Goal: Task Accomplishment & Management: Manage account settings

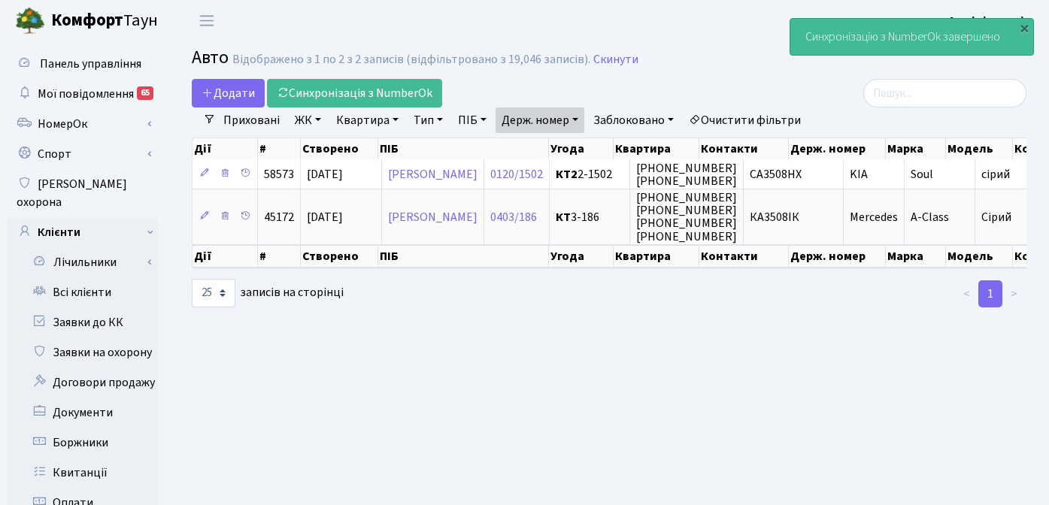
select select "25"
click at [742, 121] on link "Очистити фільтри" at bounding box center [744, 120] width 124 height 26
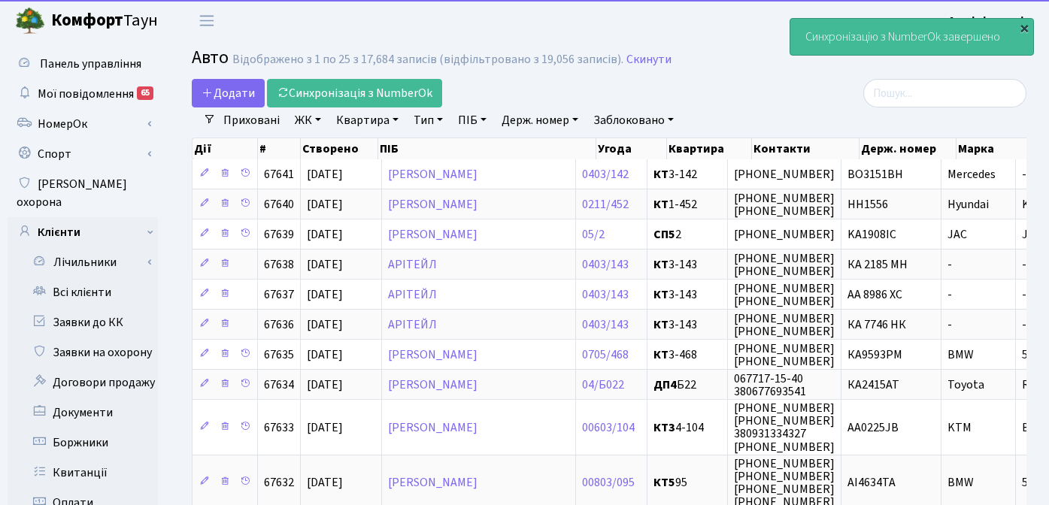
click at [1024, 26] on div "×" at bounding box center [1023, 27] width 15 height 15
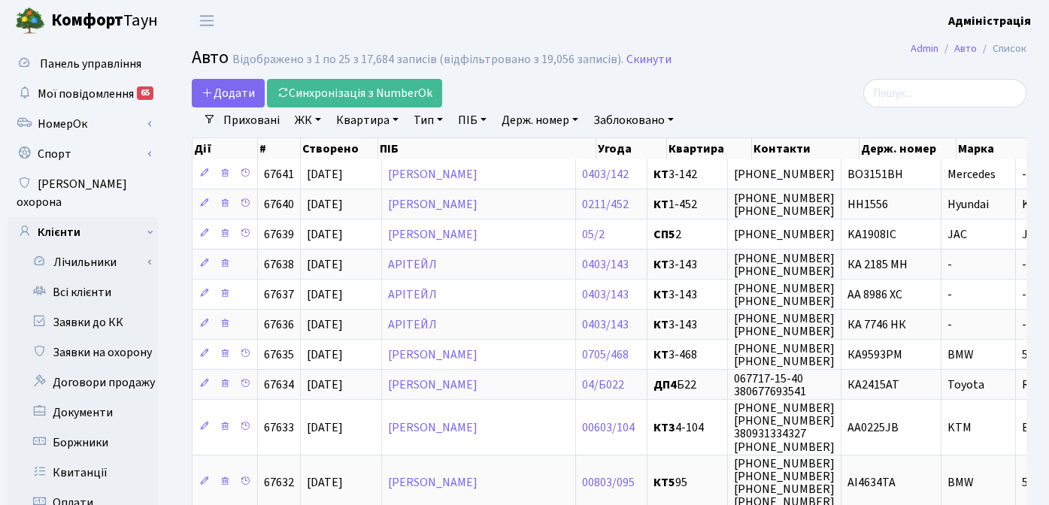
click at [738, 89] on div "Додати Синхронізація з NumberOk" at bounding box center [466, 93] width 549 height 29
click at [558, 115] on link "Держ. номер" at bounding box center [539, 120] width 89 height 26
paste input "АС3350ВЕ"
drag, startPoint x: 519, startPoint y: 152, endPoint x: 498, endPoint y: 147, distance: 21.0
click at [501, 147] on input "АС3350ВЕ" at bounding box center [540, 149] width 88 height 29
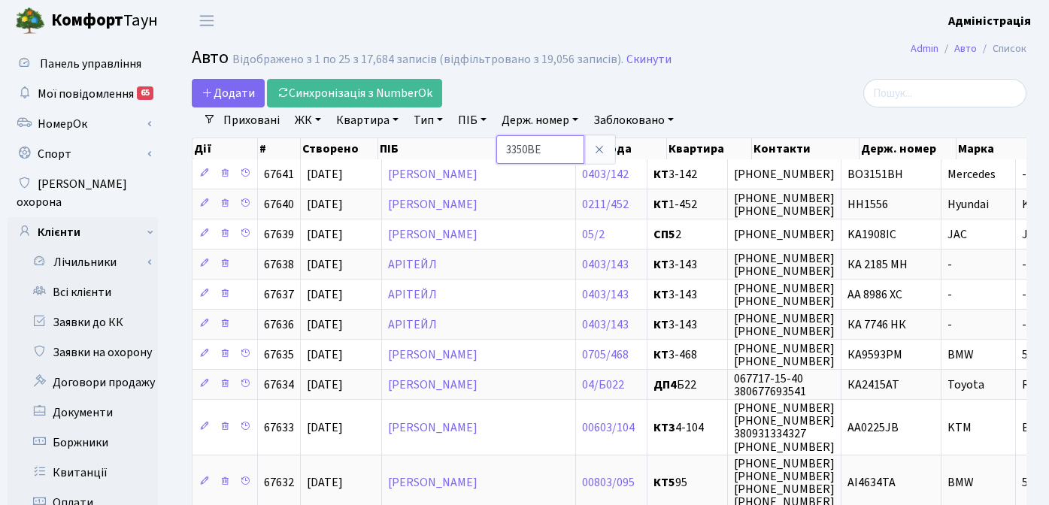
click at [557, 154] on input "3350ВЕ" at bounding box center [540, 149] width 88 height 29
type input "3350"
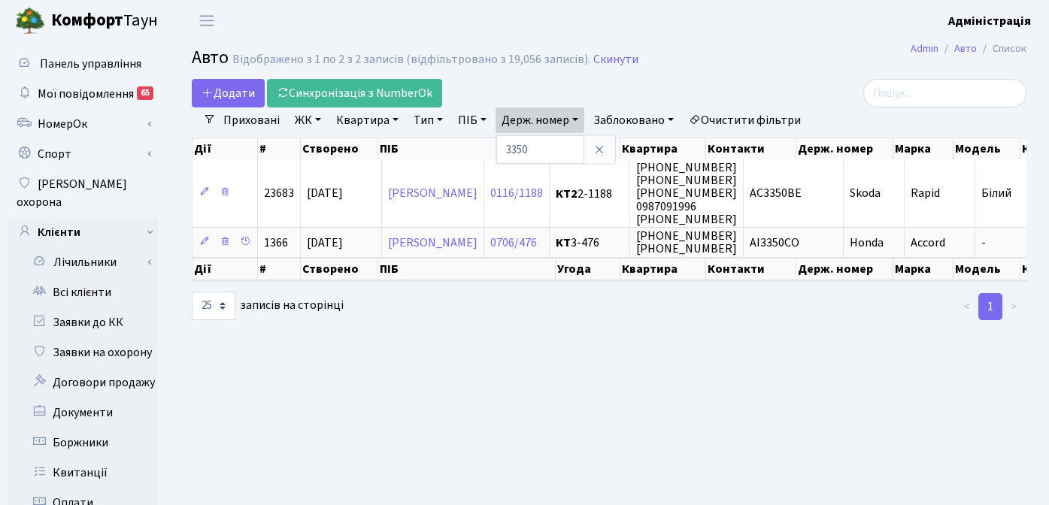
click at [683, 394] on main "Admin Авто Список Авто Відображено з 1 по 2 з 2 записів (відфільтровано з 19,05…" at bounding box center [608, 478] width 879 height 875
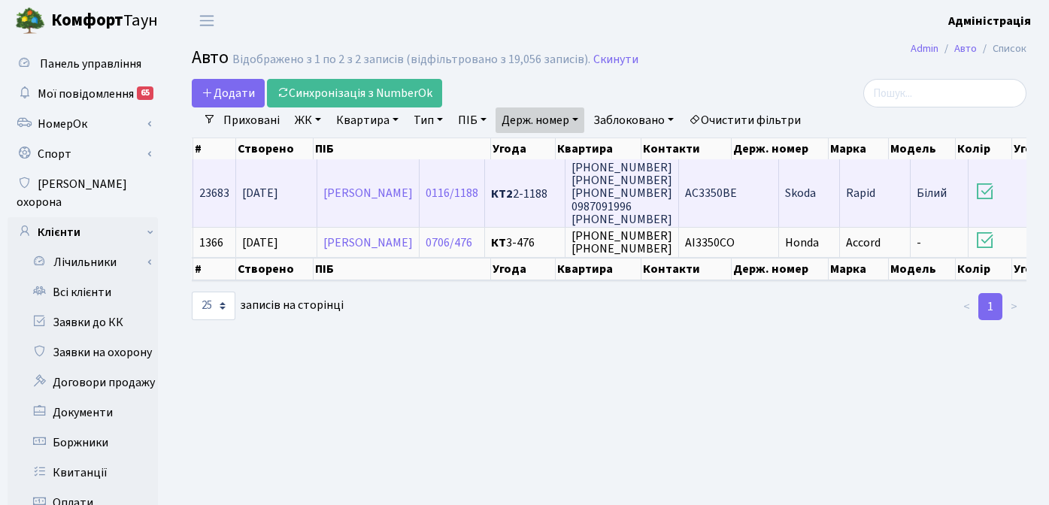
click at [737, 196] on span "АС3350ВЕ" at bounding box center [711, 194] width 52 height 17
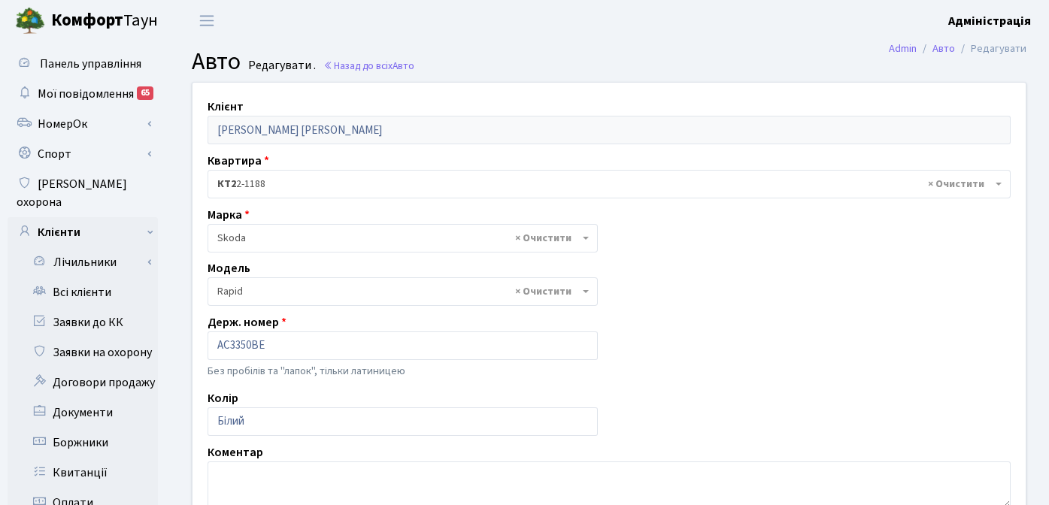
select select "2032"
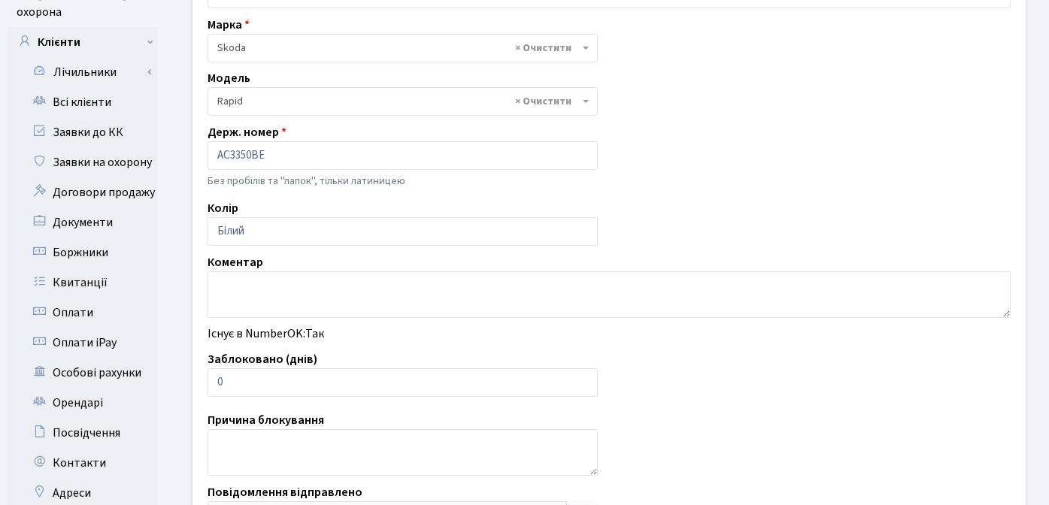
scroll to position [247, 0]
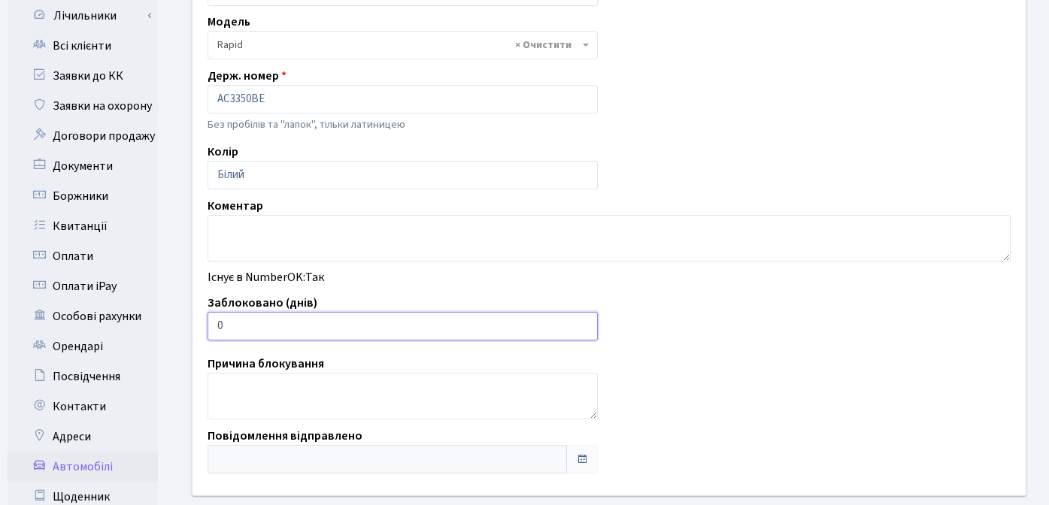
click at [291, 329] on input "0" at bounding box center [402, 326] width 390 height 29
type input "6"
type input "7"
click at [712, 366] on div "Клієнт Гоменюк Юлія Іванівна Квартира - <b>КТ2</b>&nbsp;&nbsp;&nbsp;2-1188 × КТ…" at bounding box center [608, 165] width 855 height 659
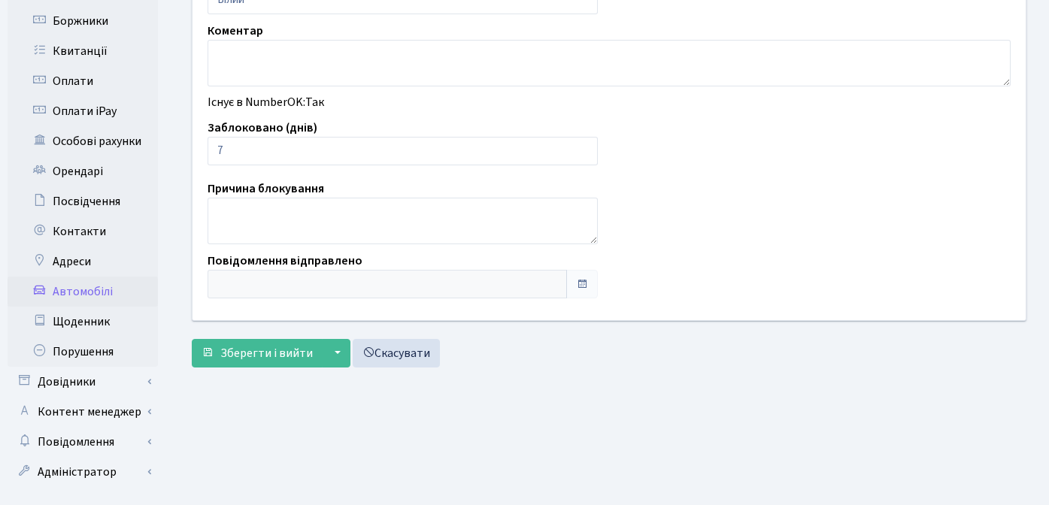
scroll to position [412, 0]
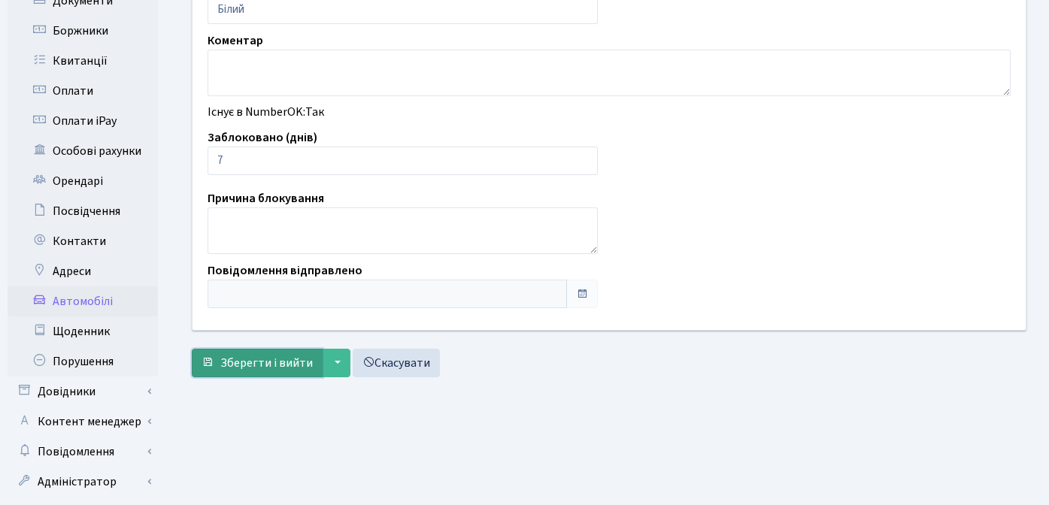
click at [257, 369] on span "Зберегти і вийти" at bounding box center [266, 363] width 92 height 17
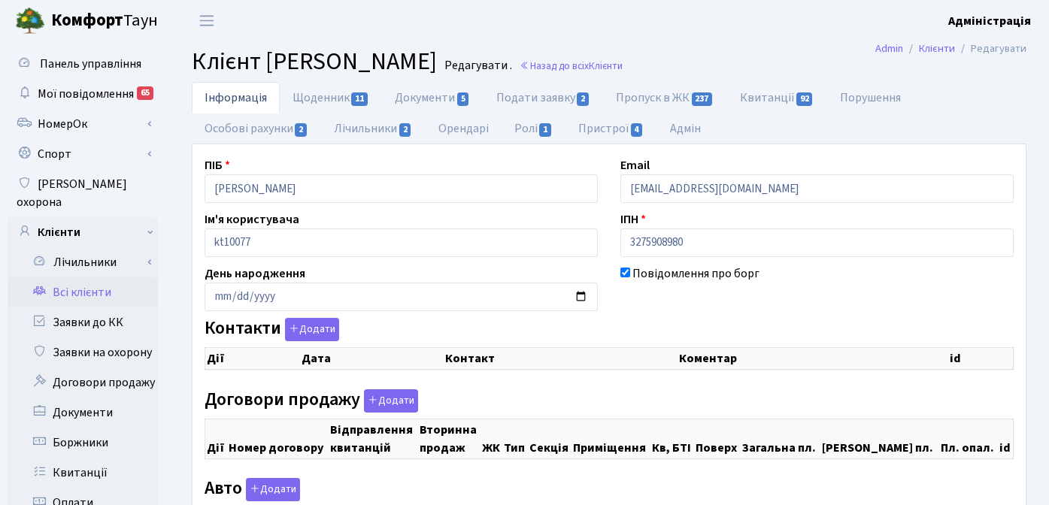
checkbox input "true"
select select "25"
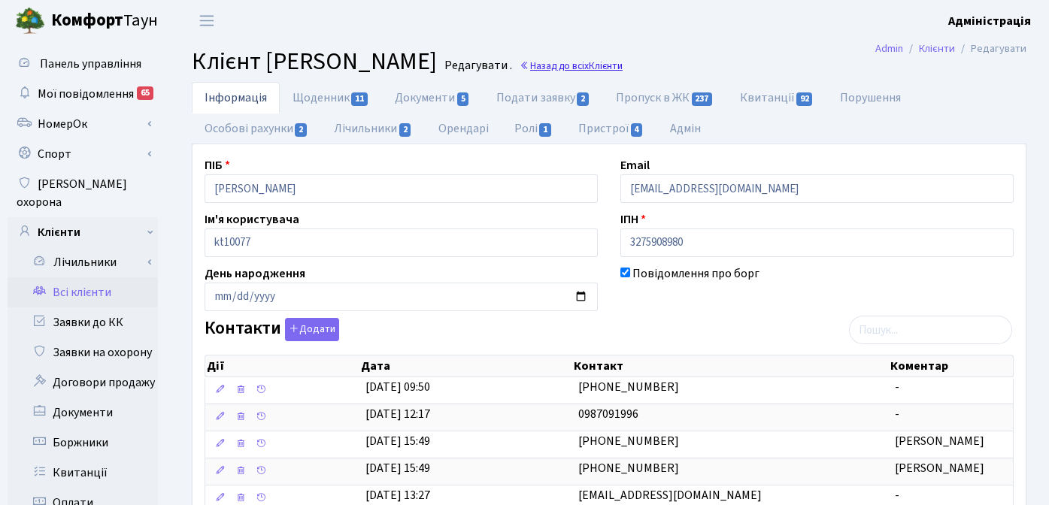
click at [622, 65] on link "Назад до всіх Клієнти" at bounding box center [570, 66] width 103 height 14
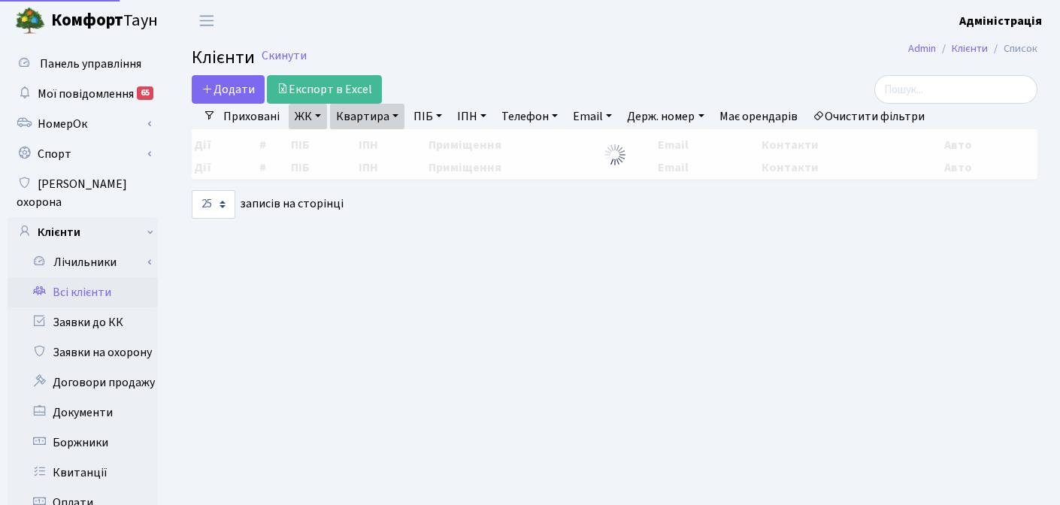
select select "25"
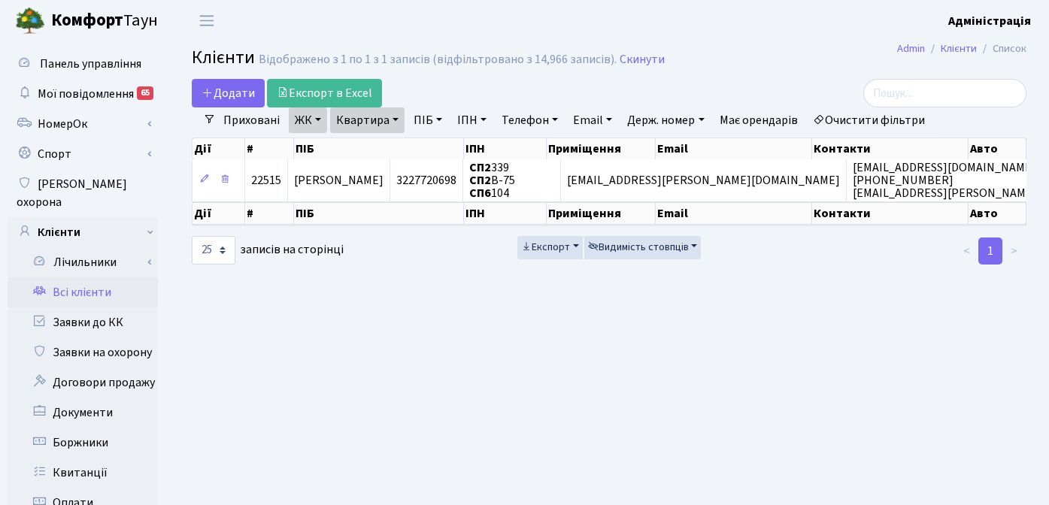
click at [729, 320] on main "Admin Клієнти Список Клієнти Відображено з 1 по 1 з 1 записів (відфільтровано з…" at bounding box center [608, 478] width 879 height 875
